Goal: Find specific page/section: Find specific page/section

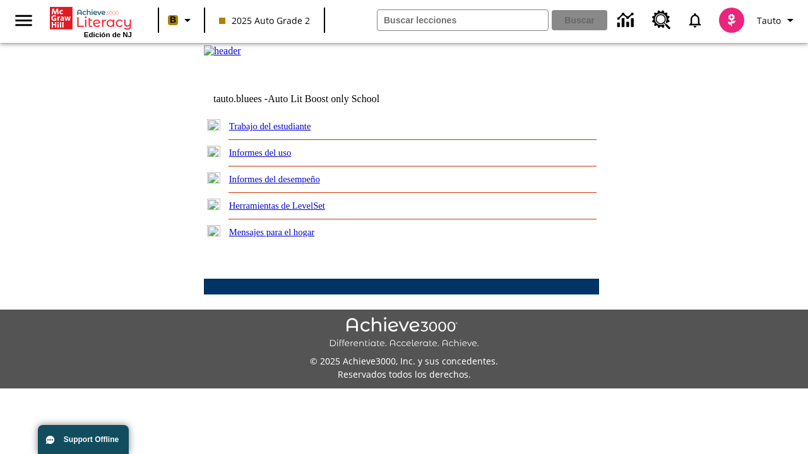
click at [284, 131] on link "Trabajo del estudiante" at bounding box center [270, 126] width 82 height 10
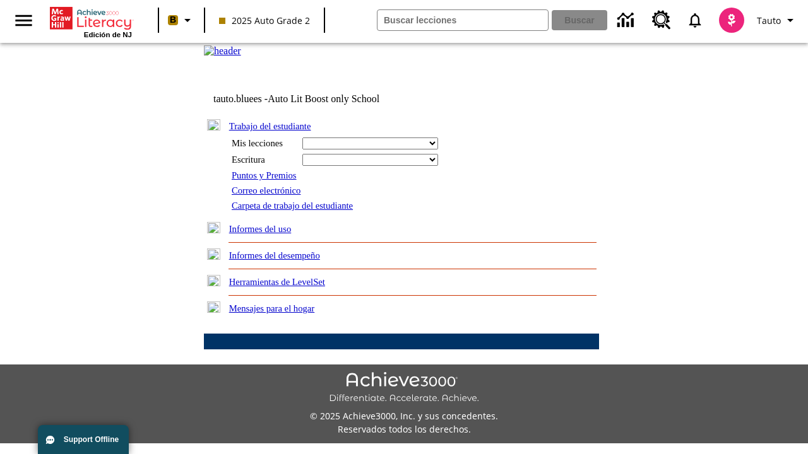
select select "/options/reports/?report_id=24&atype=14&section=2"
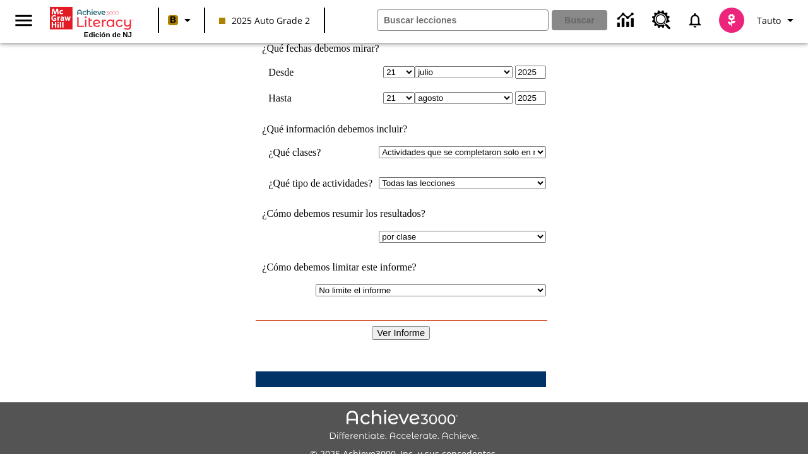
scroll to position [329, 0]
